Goal: Book appointment/travel/reservation

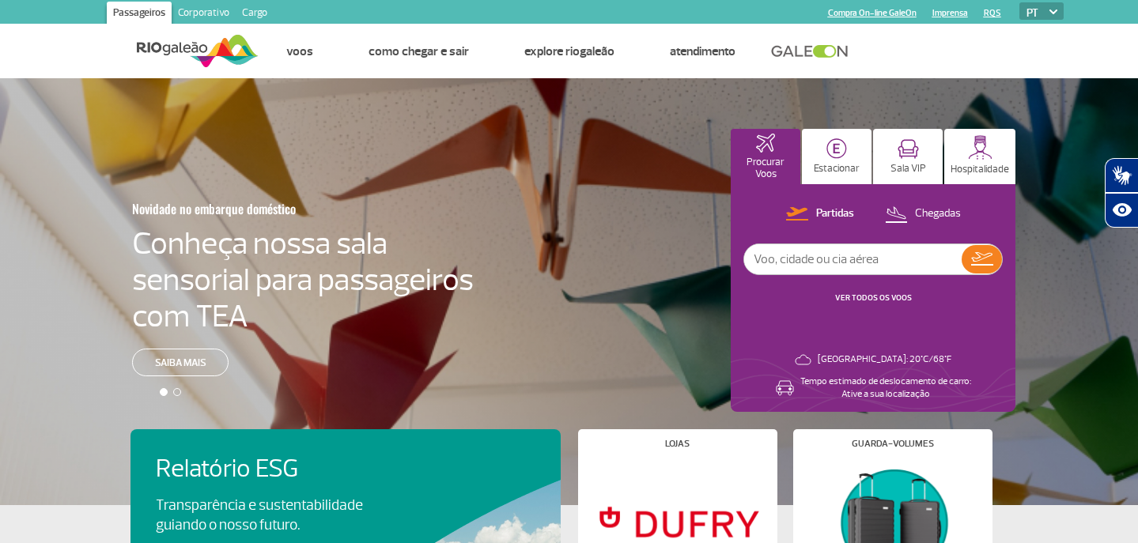
click at [847, 164] on p "Estacionar" at bounding box center [837, 169] width 46 height 12
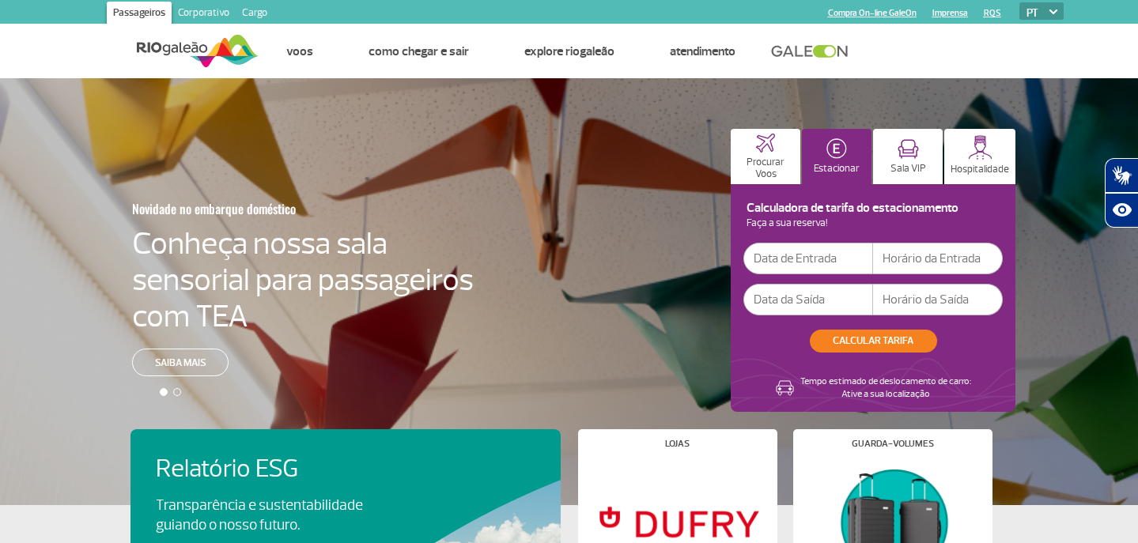
click at [813, 260] on input "text" at bounding box center [808, 259] width 130 height 32
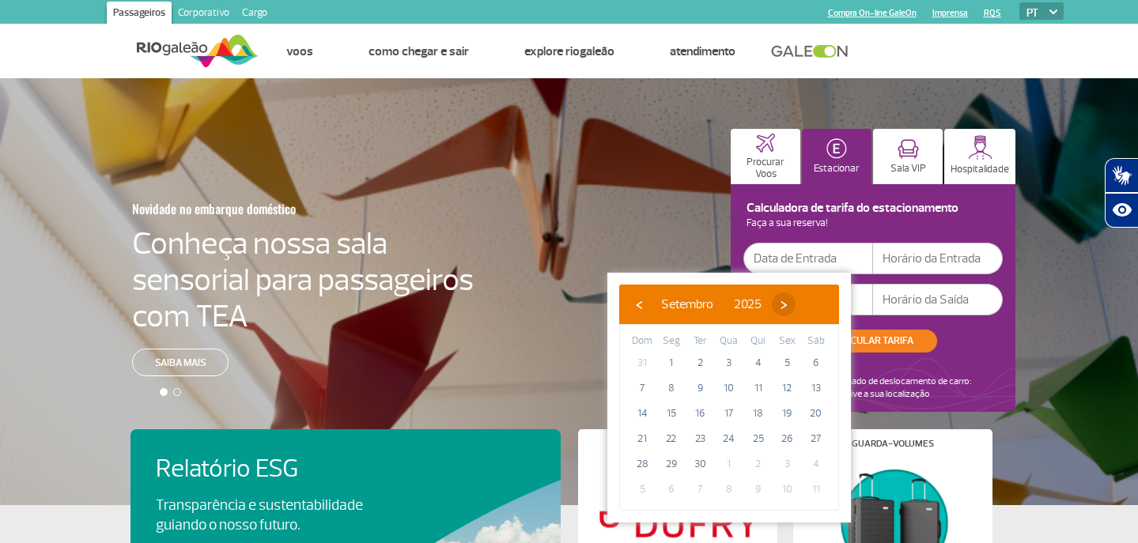
click at [796, 304] on span "›" at bounding box center [784, 305] width 24 height 24
click at [786, 304] on span "›" at bounding box center [774, 305] width 24 height 24
click at [789, 468] on span "28" at bounding box center [786, 464] width 25 height 25
type input "[DATE]"
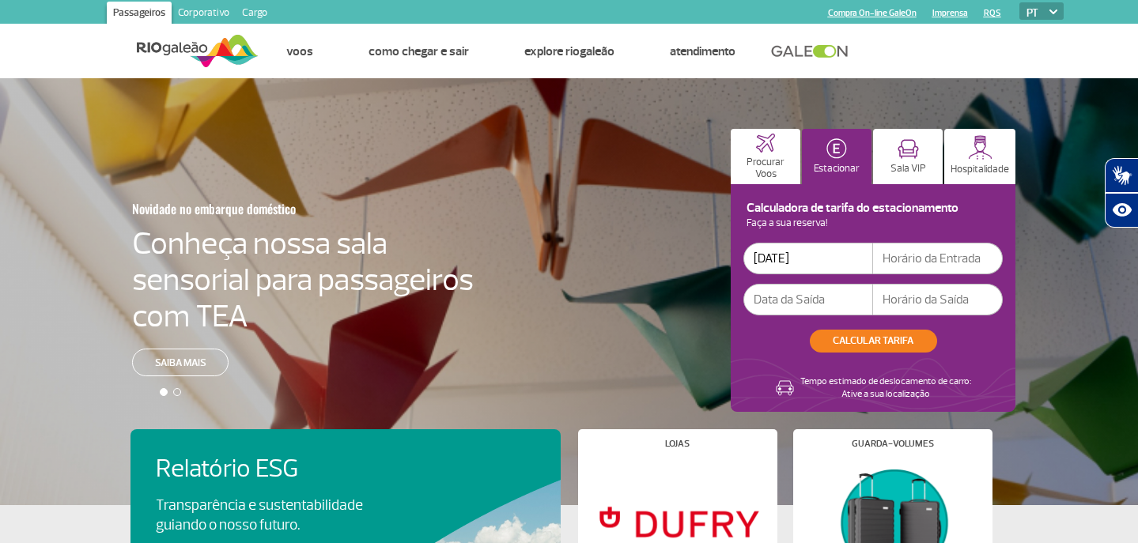
click at [934, 257] on input "text" at bounding box center [938, 259] width 130 height 32
click at [913, 225] on p "Faça a sua reserva!" at bounding box center [872, 223] width 259 height 9
click at [800, 300] on input "text" at bounding box center [808, 300] width 130 height 32
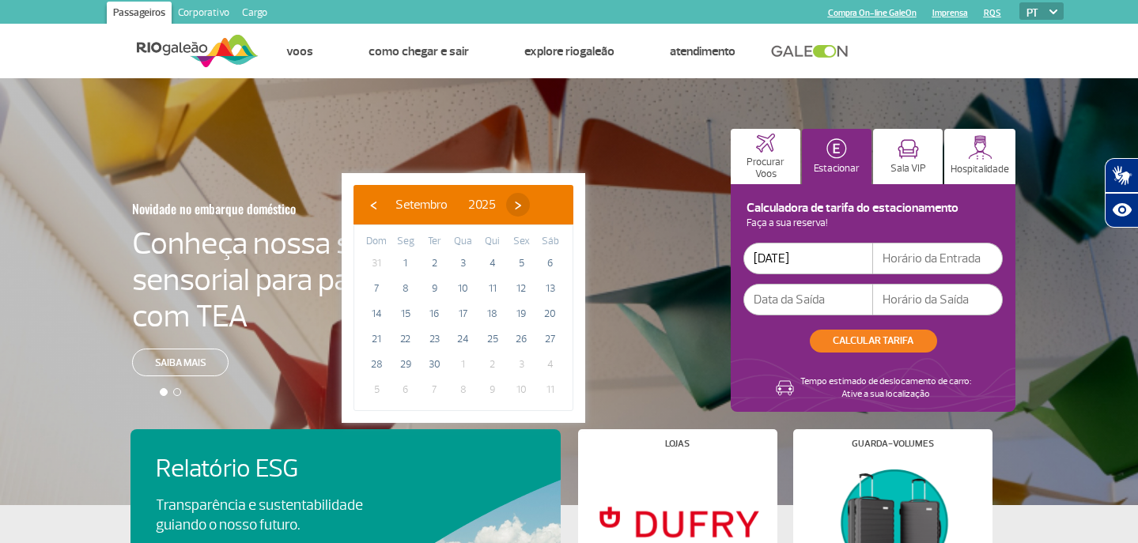
click at [530, 206] on span "›" at bounding box center [518, 205] width 24 height 24
click at [520, 206] on span "›" at bounding box center [509, 205] width 24 height 24
click at [532, 206] on span "›" at bounding box center [521, 205] width 24 height 24
click at [550, 259] on span "6" at bounding box center [550, 263] width 25 height 25
type input "[DATE]"
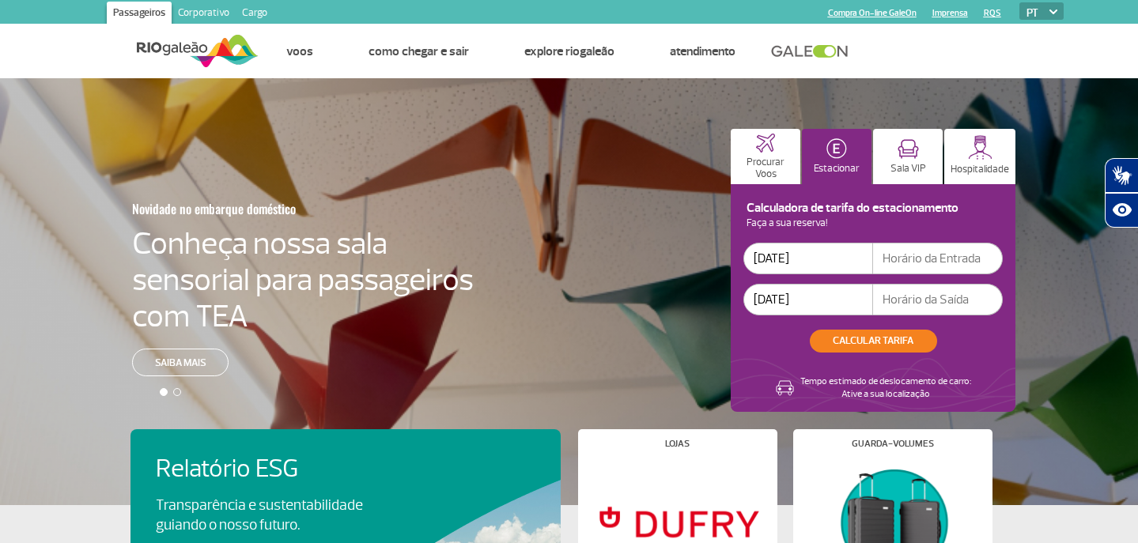
click at [918, 259] on input "text" at bounding box center [938, 259] width 130 height 32
type input "9"
type input "09:30"
click at [925, 302] on input "text" at bounding box center [938, 300] width 130 height 32
type input "18:30"
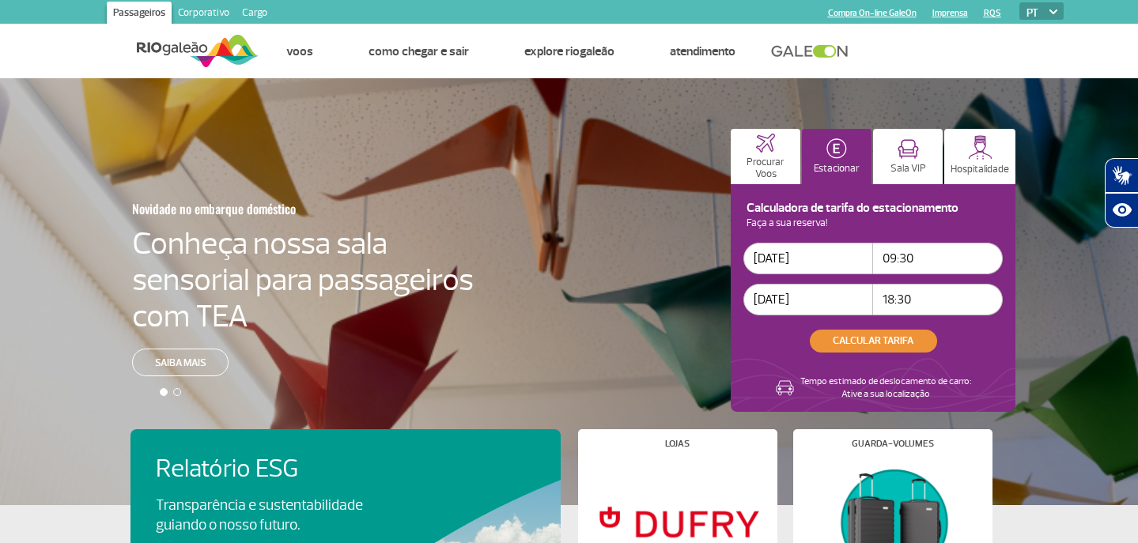
click at [872, 340] on button "CALCULAR TARIFA" at bounding box center [873, 341] width 127 height 23
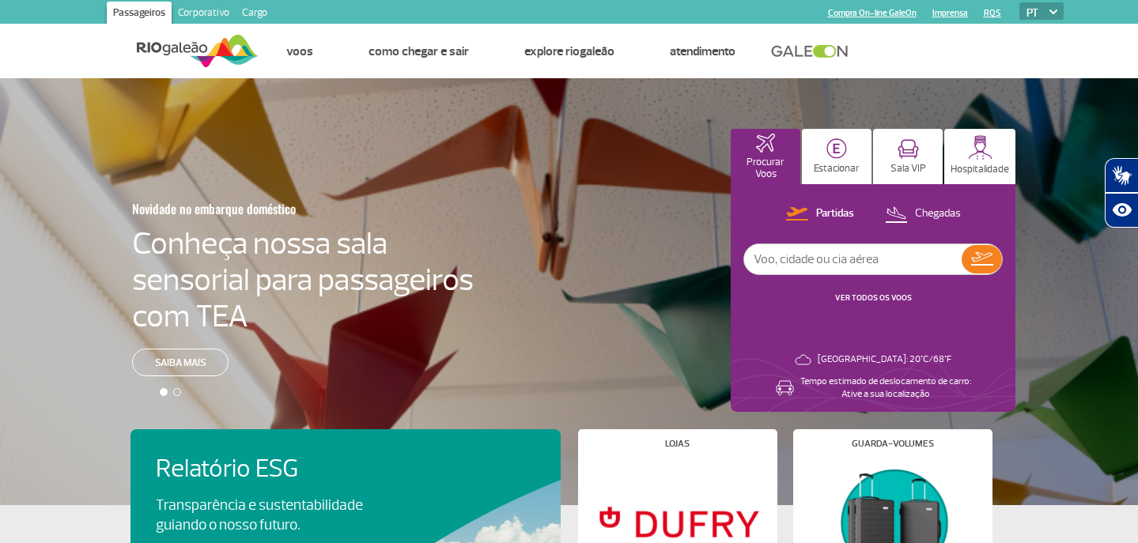
click at [849, 165] on p "Estacionar" at bounding box center [837, 169] width 46 height 12
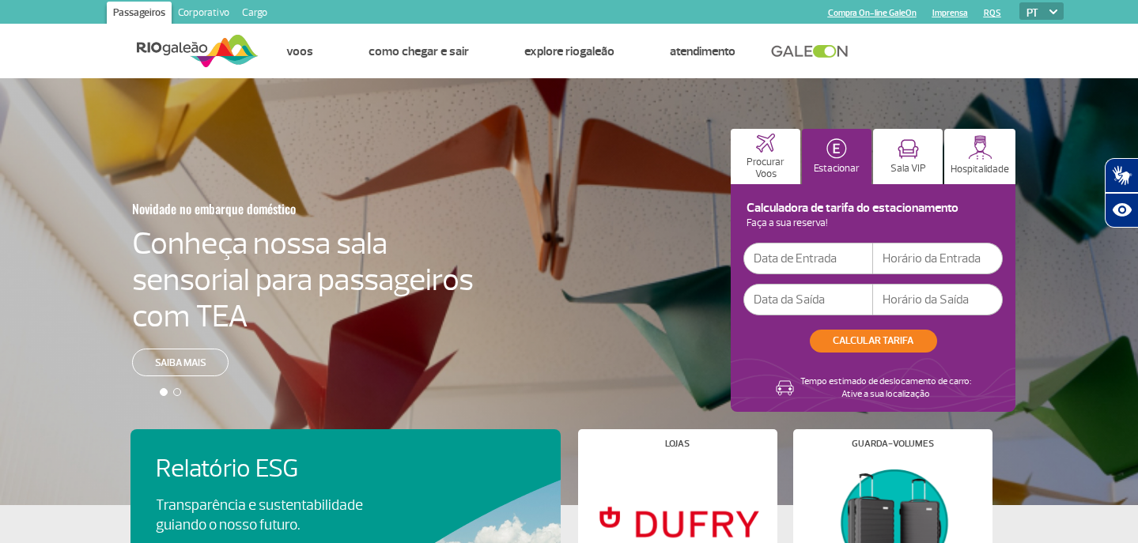
click at [816, 260] on input "text" at bounding box center [808, 259] width 130 height 32
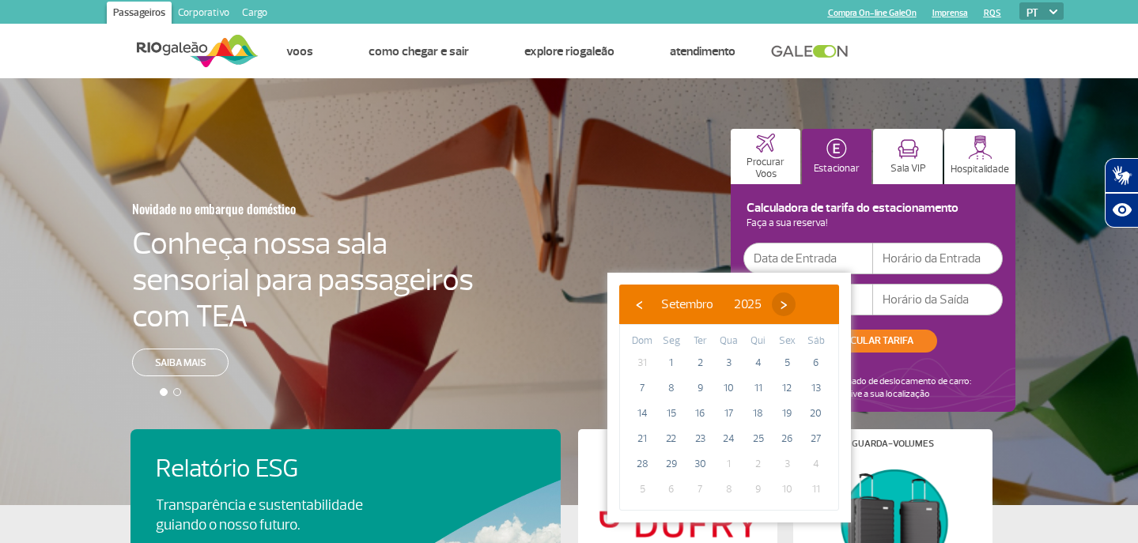
click at [796, 306] on span "›" at bounding box center [784, 305] width 24 height 24
click at [786, 307] on span "›" at bounding box center [774, 305] width 24 height 24
click at [784, 464] on span "28" at bounding box center [786, 464] width 25 height 25
type input "[DATE]"
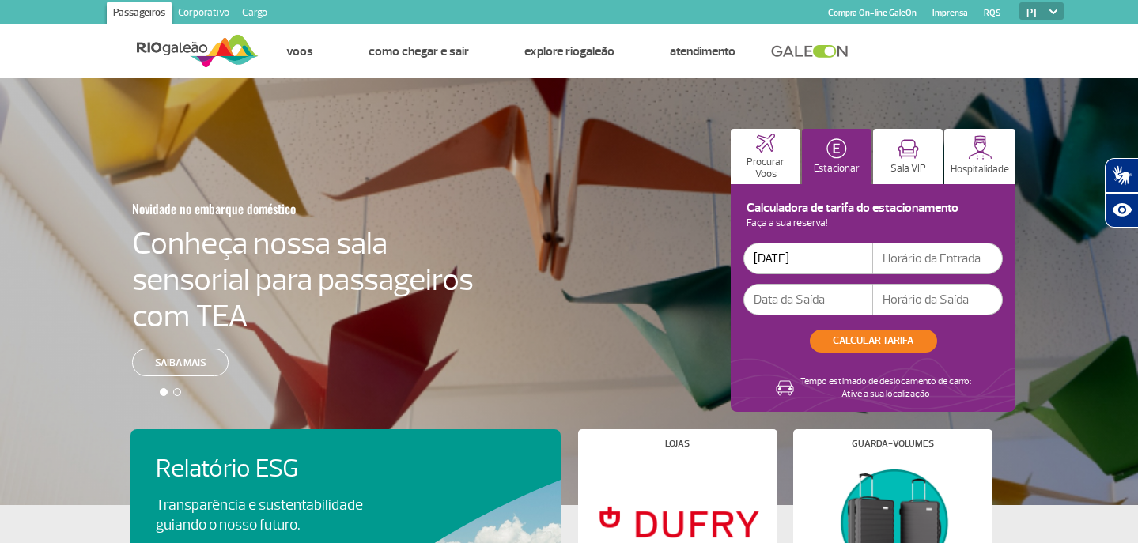
click at [827, 301] on input "text" at bounding box center [808, 300] width 130 height 32
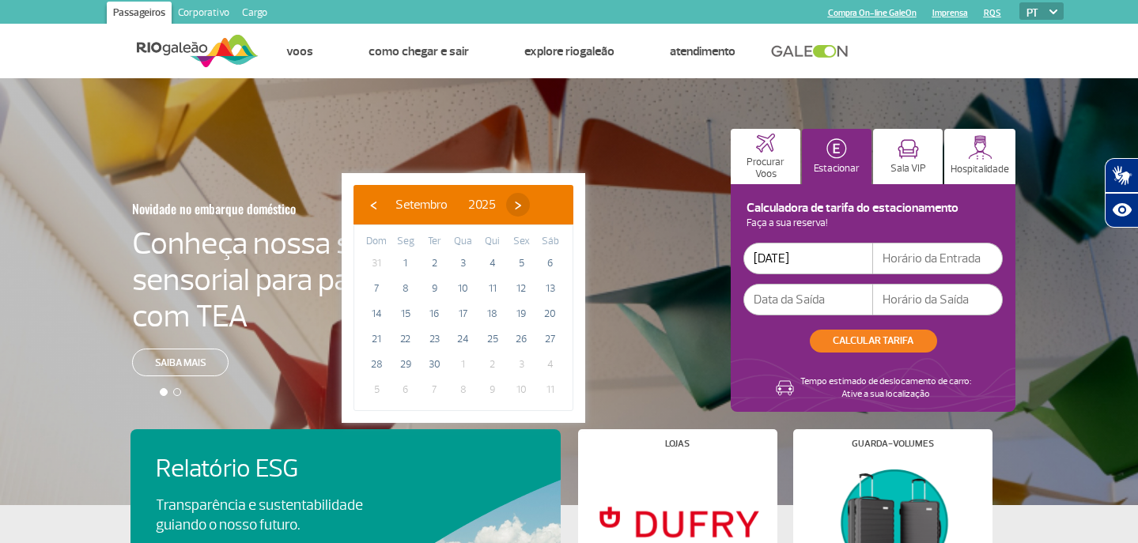
click at [530, 206] on span "›" at bounding box center [518, 205] width 24 height 24
click at [520, 206] on span "›" at bounding box center [509, 205] width 24 height 24
click at [532, 206] on span "›" at bounding box center [521, 205] width 24 height 24
click at [549, 262] on span "6" at bounding box center [550, 263] width 25 height 25
type input "[DATE]"
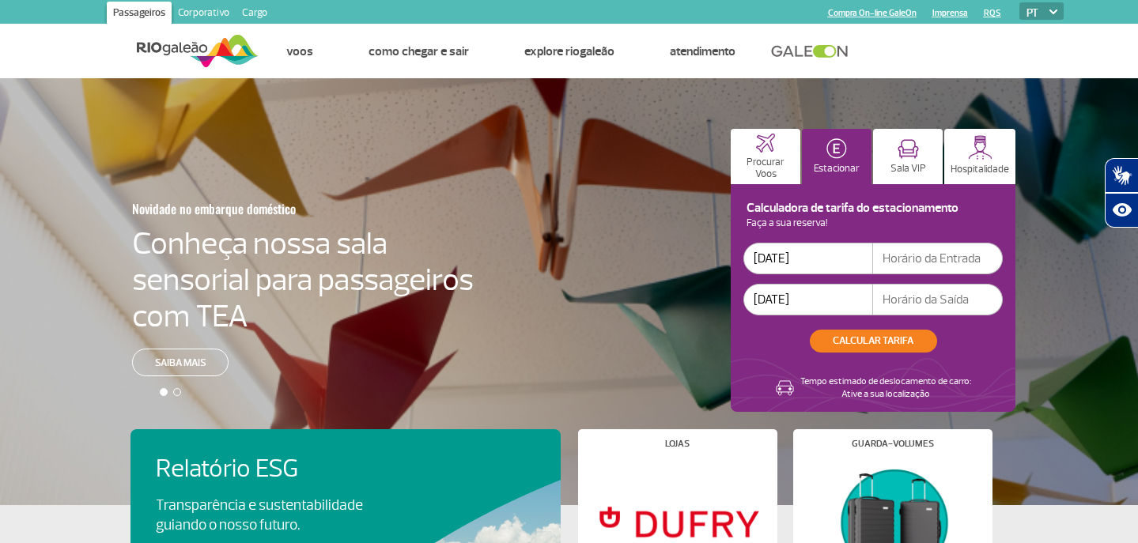
click at [902, 260] on input "text" at bounding box center [938, 259] width 130 height 32
type input "9"
type input "09:00"
click at [931, 297] on input "text" at bounding box center [938, 300] width 130 height 32
type input "1"
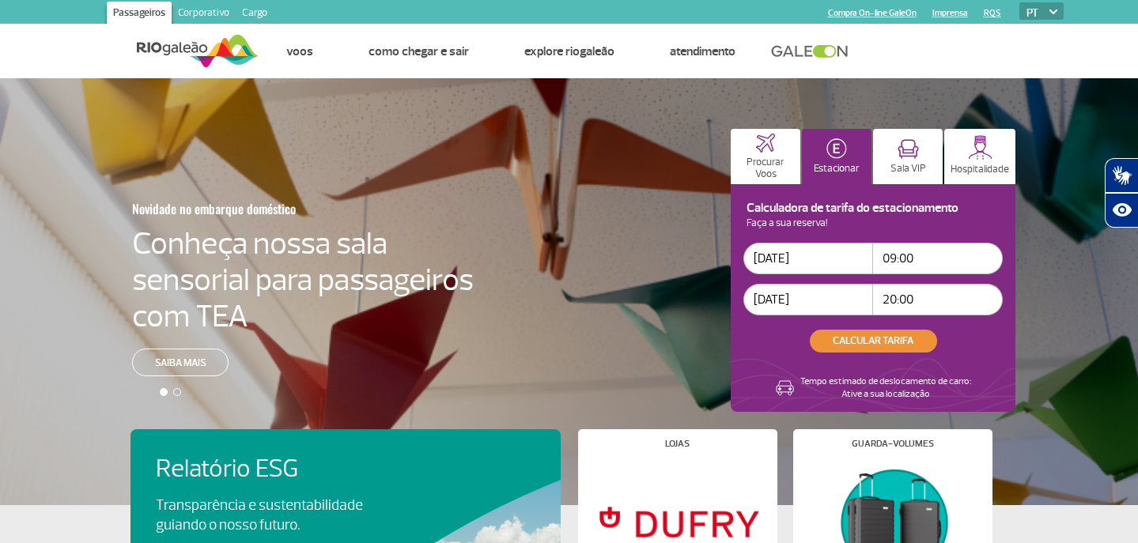
type input "20:00"
click at [895, 335] on button "CALCULAR TARIFA" at bounding box center [873, 341] width 127 height 23
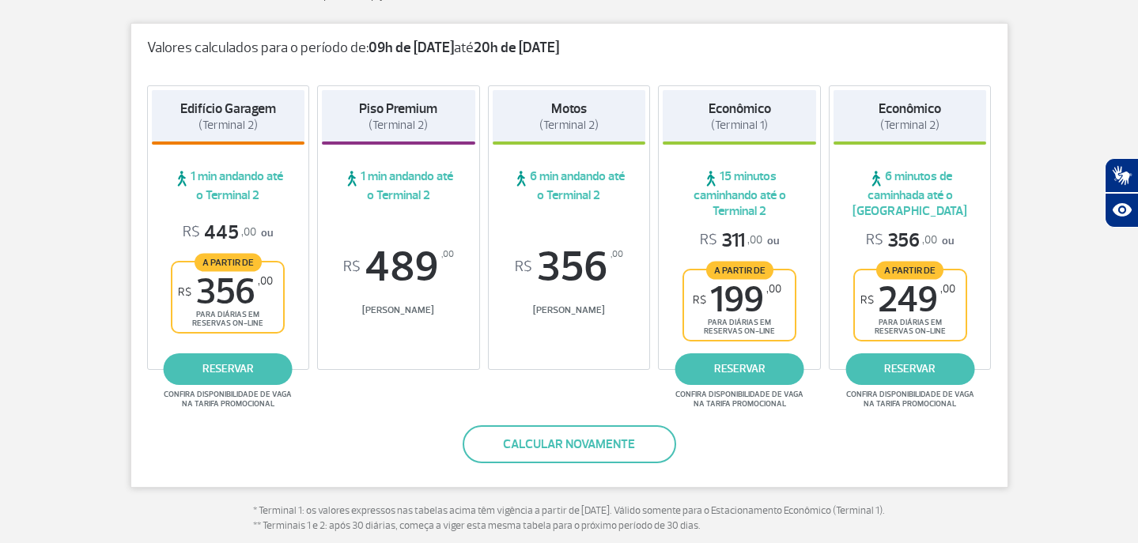
scroll to position [258, 0]
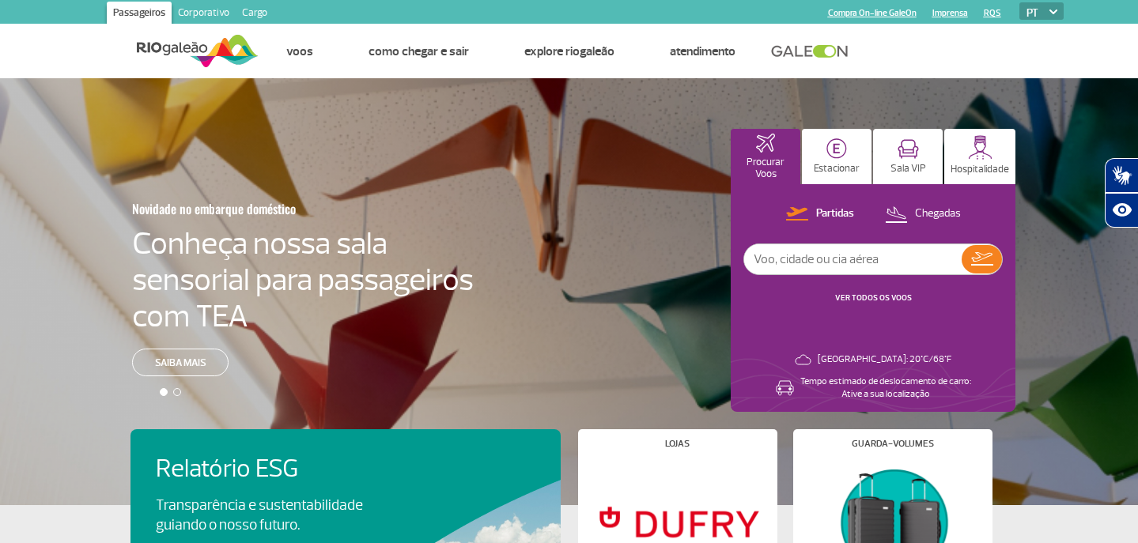
click at [841, 144] on img at bounding box center [836, 148] width 21 height 21
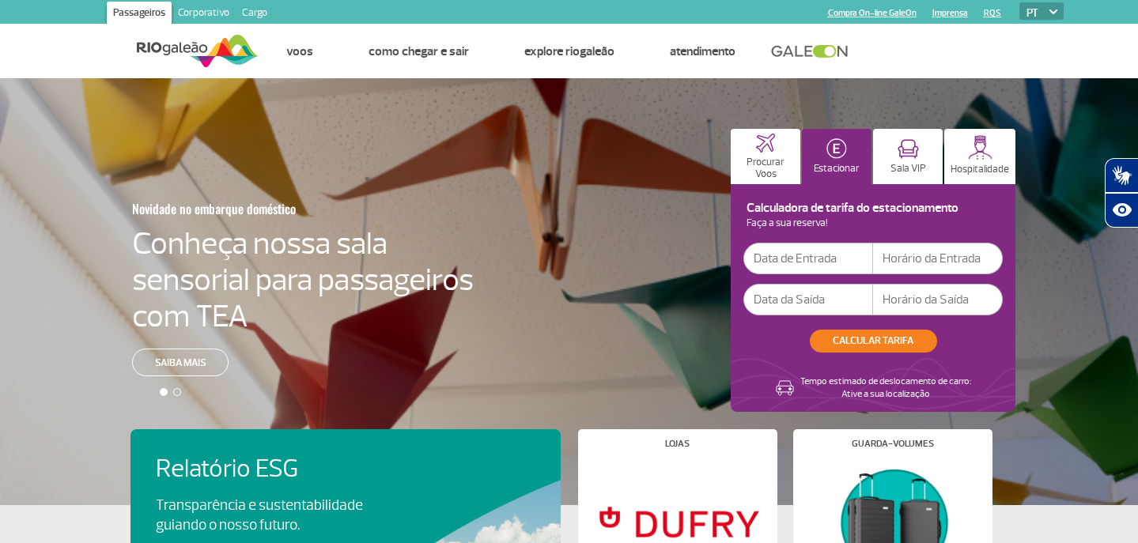
click at [818, 268] on input "text" at bounding box center [808, 259] width 130 height 32
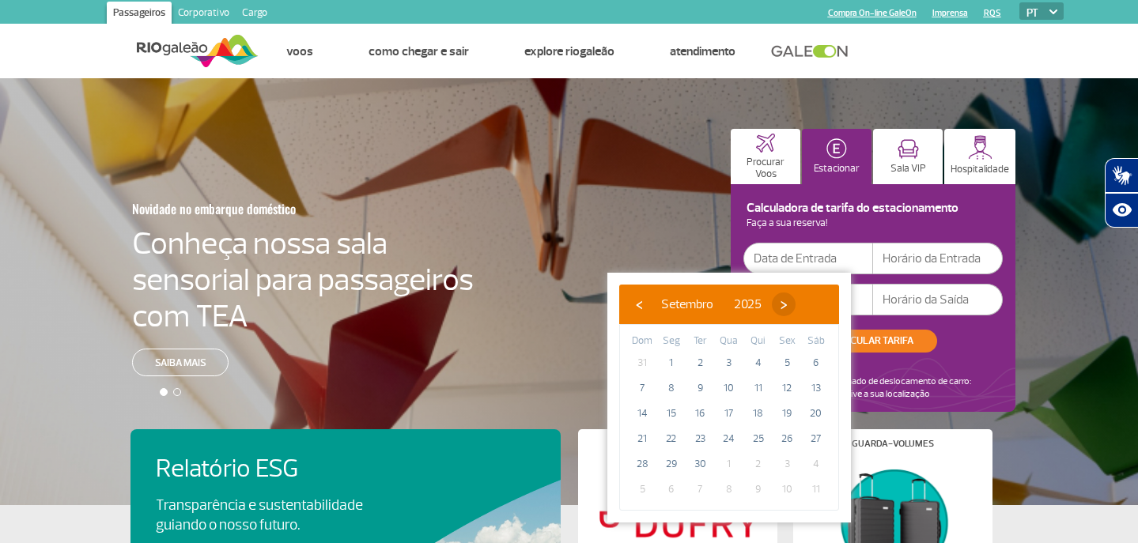
click at [796, 304] on span "›" at bounding box center [784, 305] width 24 height 24
click at [786, 304] on span "›" at bounding box center [774, 305] width 24 height 24
click at [798, 301] on span "›" at bounding box center [786, 305] width 24 height 24
click at [639, 302] on span "‹" at bounding box center [639, 305] width 24 height 24
click at [791, 462] on span "28" at bounding box center [786, 464] width 25 height 25
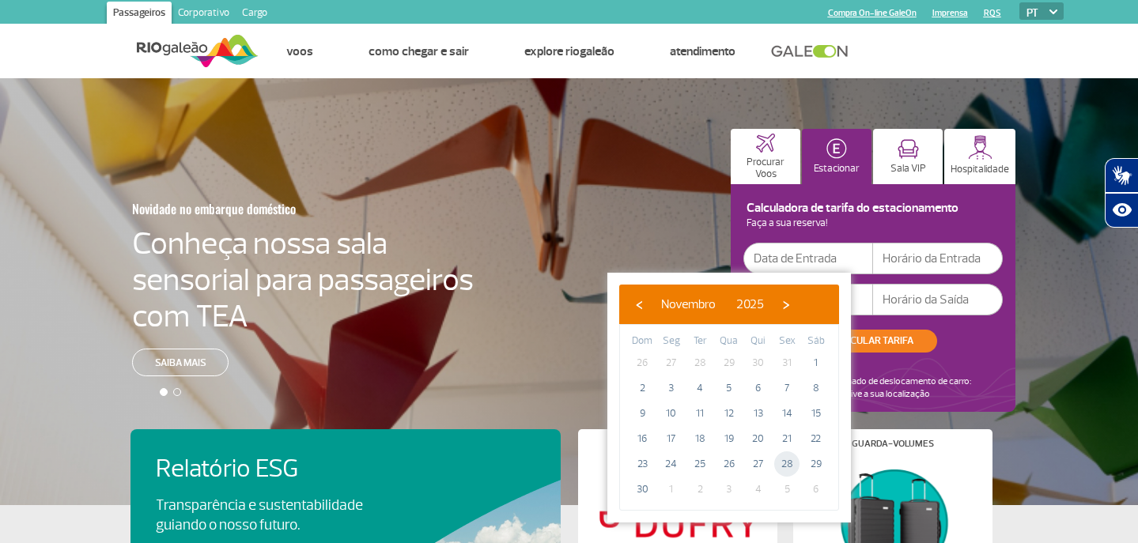
type input "[DATE]"
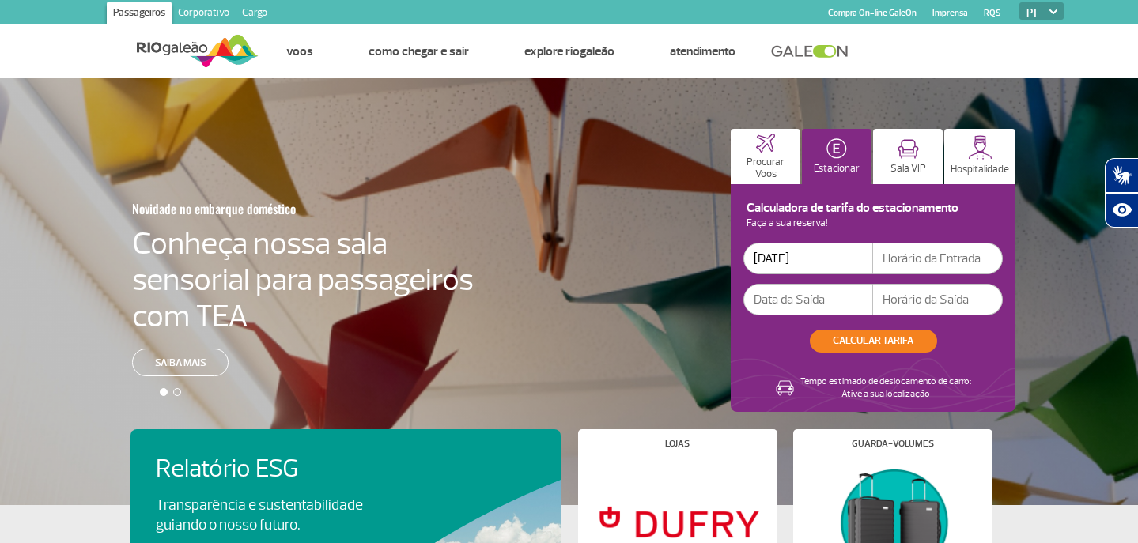
click at [925, 261] on input "text" at bounding box center [938, 259] width 130 height 32
type input "8"
type input "08:30"
click at [823, 300] on input "text" at bounding box center [808, 300] width 130 height 32
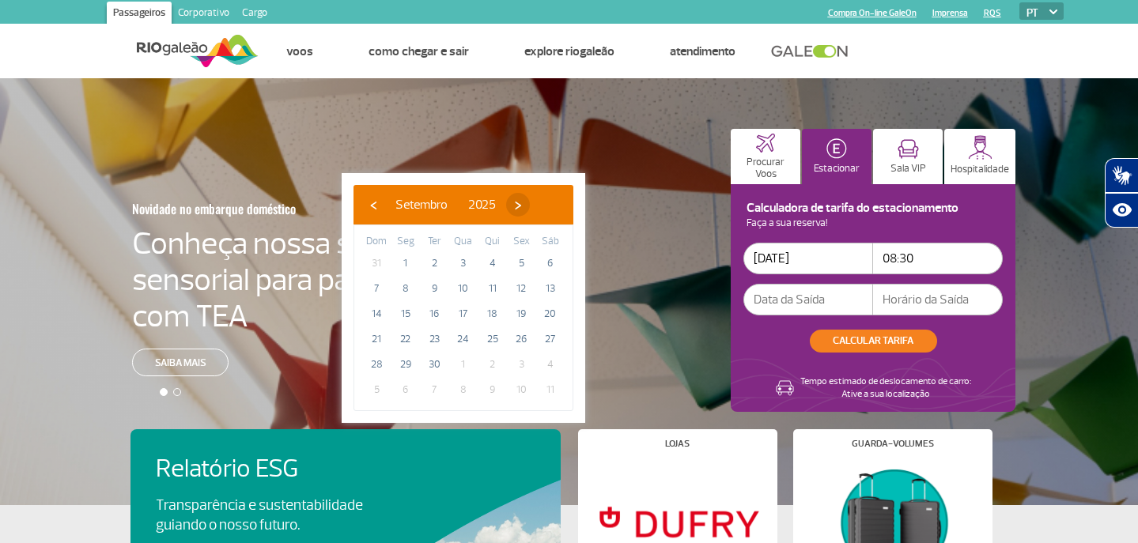
click at [530, 200] on span "›" at bounding box center [518, 205] width 24 height 24
click at [532, 200] on span "›" at bounding box center [521, 205] width 24 height 24
click at [547, 261] on span "6" at bounding box center [550, 263] width 25 height 25
type input "[DATE]"
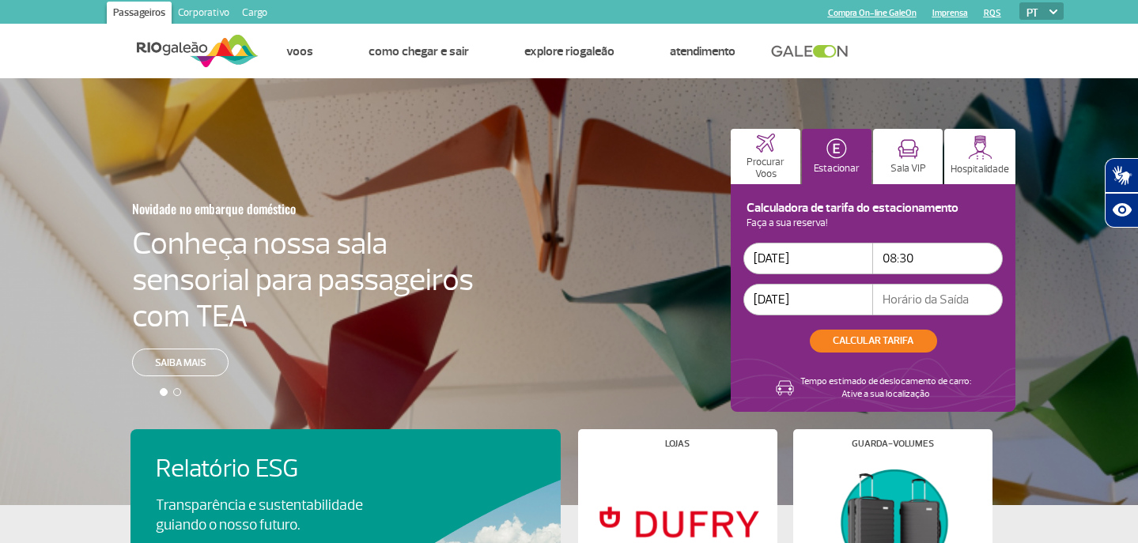
click at [919, 292] on input "text" at bounding box center [938, 300] width 130 height 32
type input "20:00"
click at [883, 342] on button "CALCULAR TARIFA" at bounding box center [873, 341] width 127 height 23
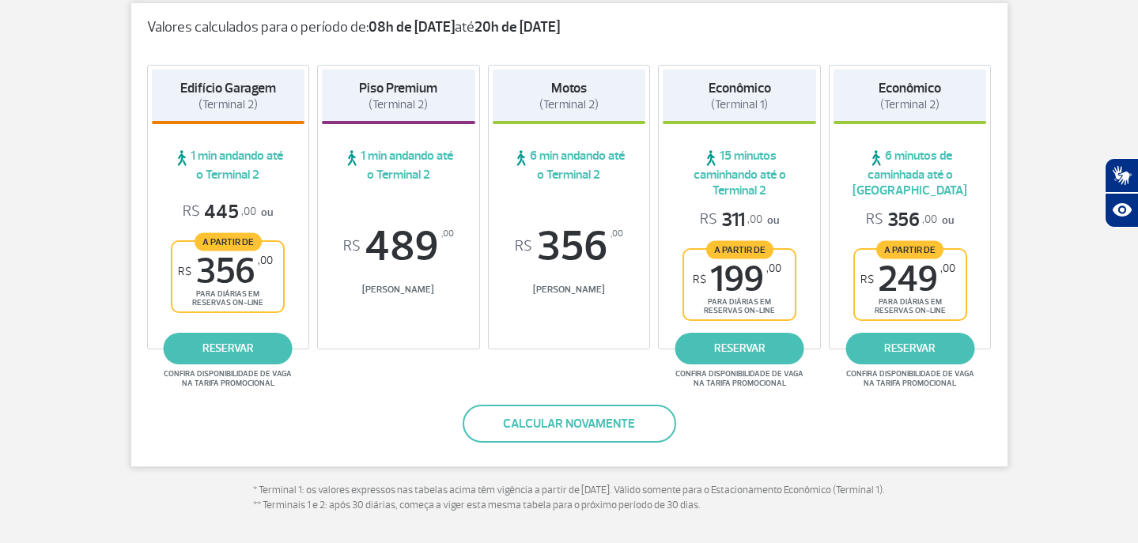
scroll to position [286, 0]
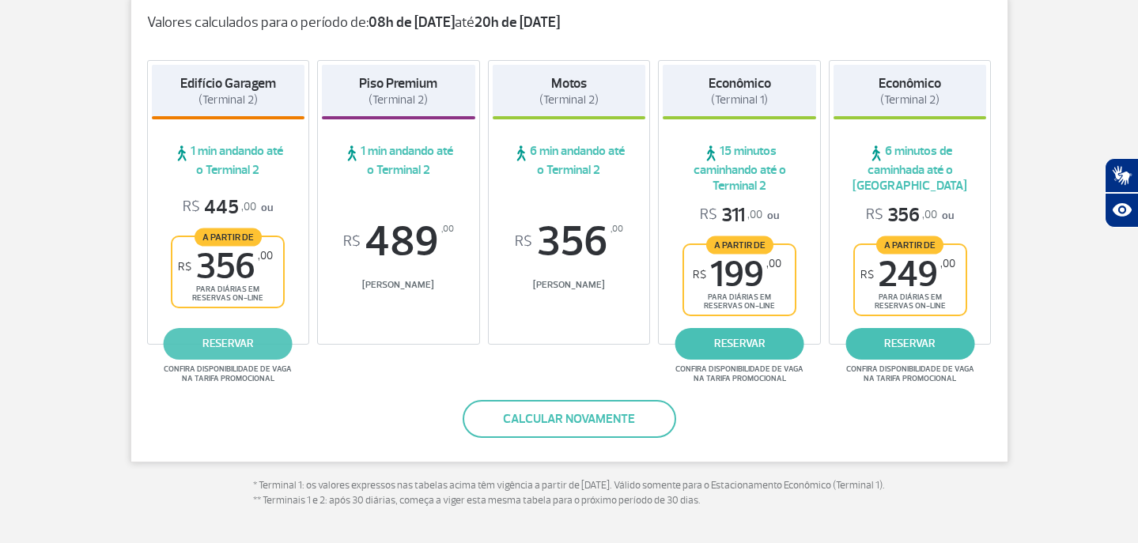
click at [229, 339] on link "reservar" at bounding box center [228, 344] width 129 height 32
